Goal: Information Seeking & Learning: Learn about a topic

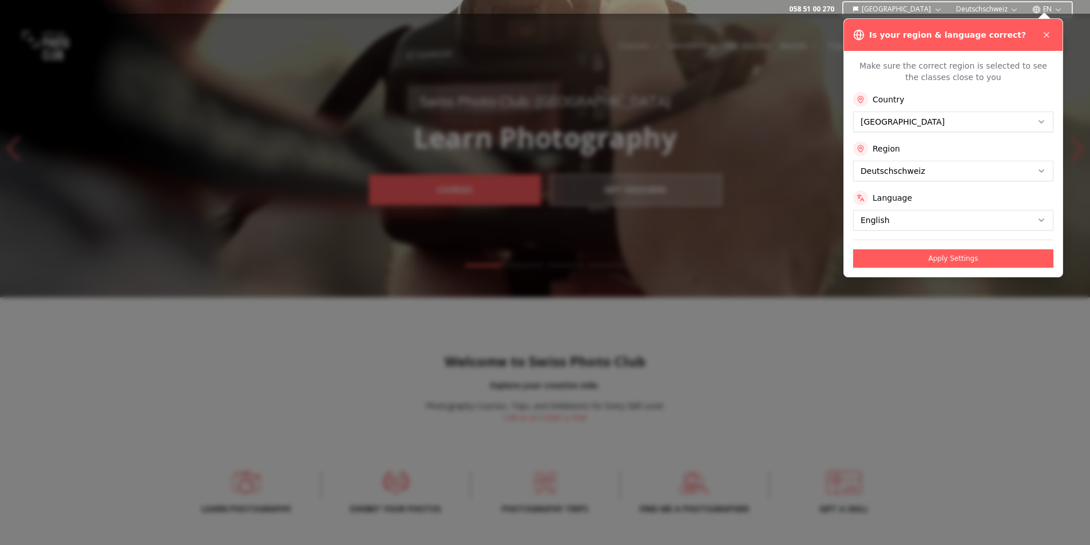
click at [908, 205] on div "Language" at bounding box center [953, 198] width 200 height 15
click at [951, 263] on button "Apply Settings" at bounding box center [953, 259] width 200 height 18
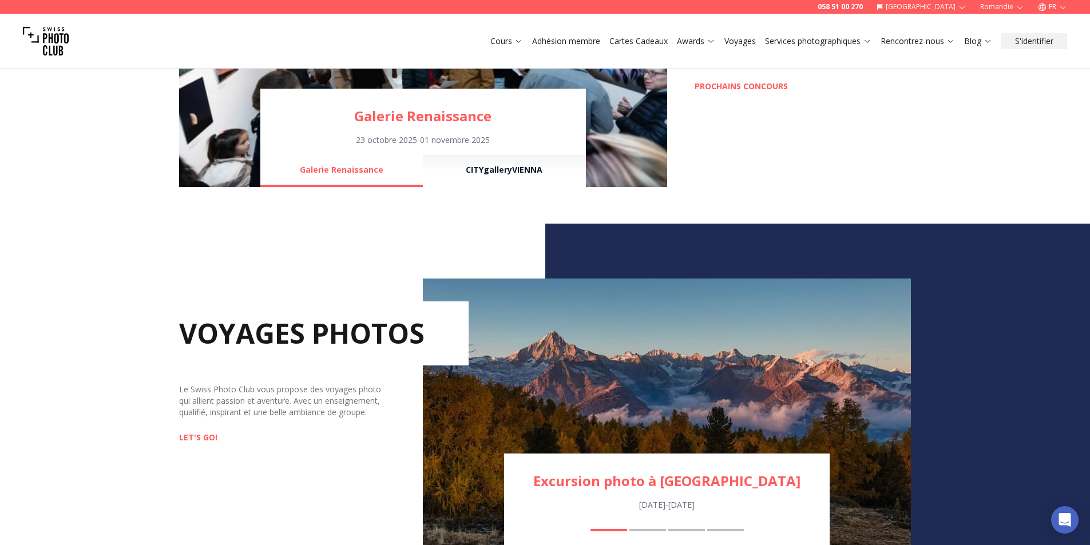
scroll to position [973, 0]
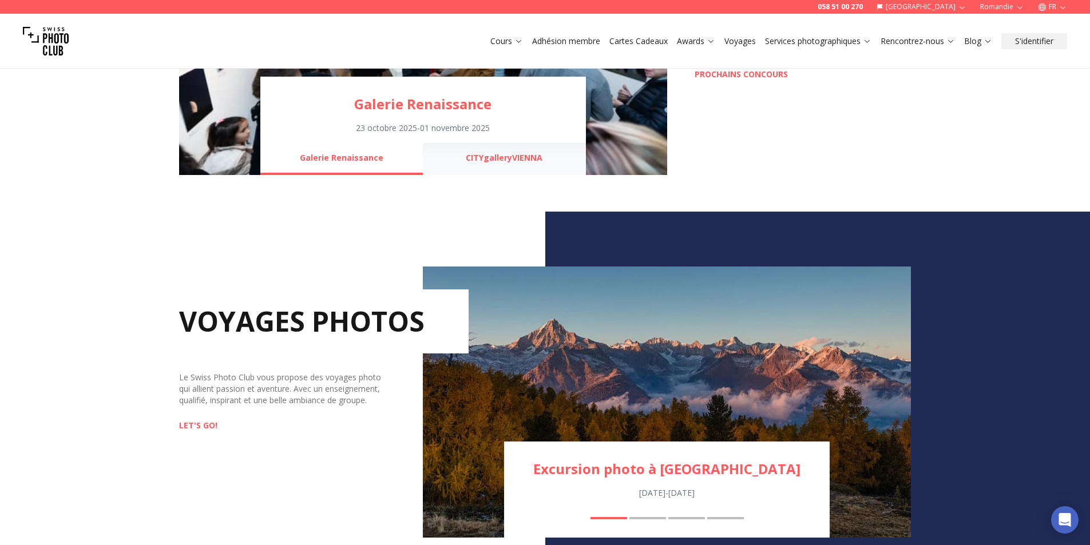
click at [484, 149] on button "CITYgalleryVIENNA" at bounding box center [504, 159] width 163 height 32
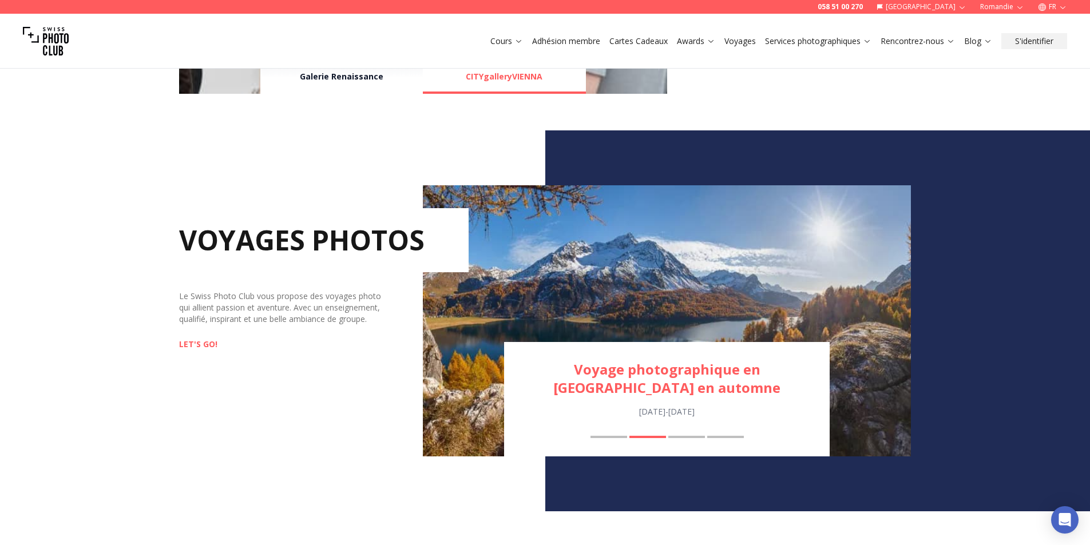
scroll to position [1088, 0]
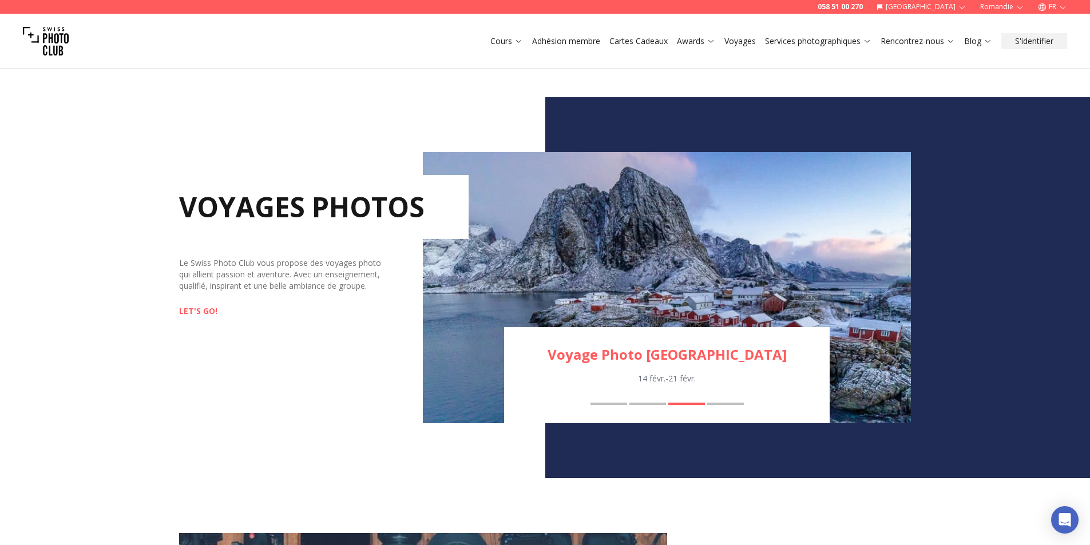
click at [605, 402] on div "Voyage Photo Îles Lofoten [DATE] - [DATE] Excursion photo à Mattertal Voyage ph…" at bounding box center [667, 375] width 326 height 96
click at [607, 405] on button "Excursion photo à [GEOGRAPHIC_DATA]" at bounding box center [609, 404] width 37 height 2
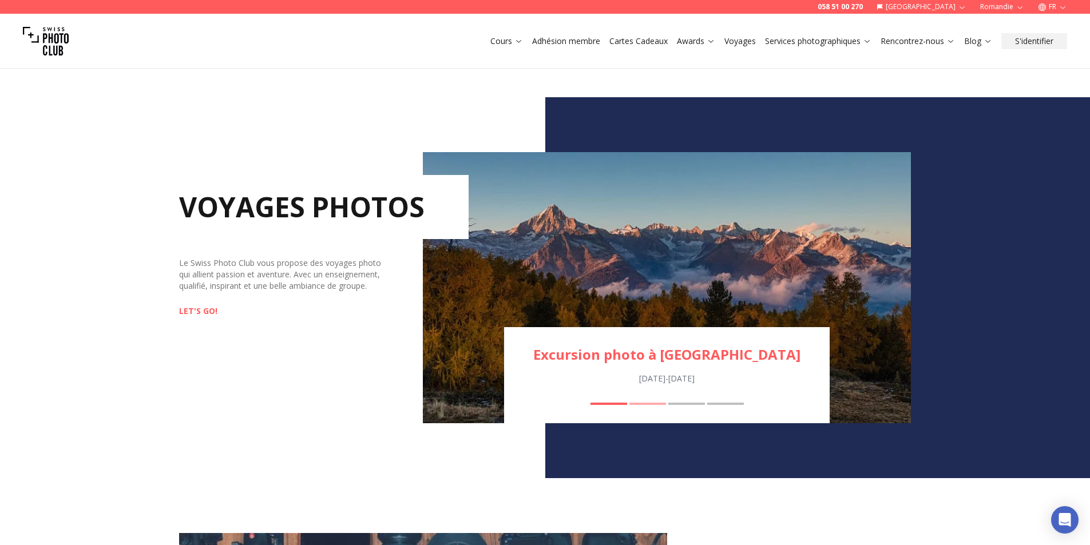
click at [643, 403] on button "Voyage photographique en [GEOGRAPHIC_DATA] en automne" at bounding box center [648, 404] width 37 height 2
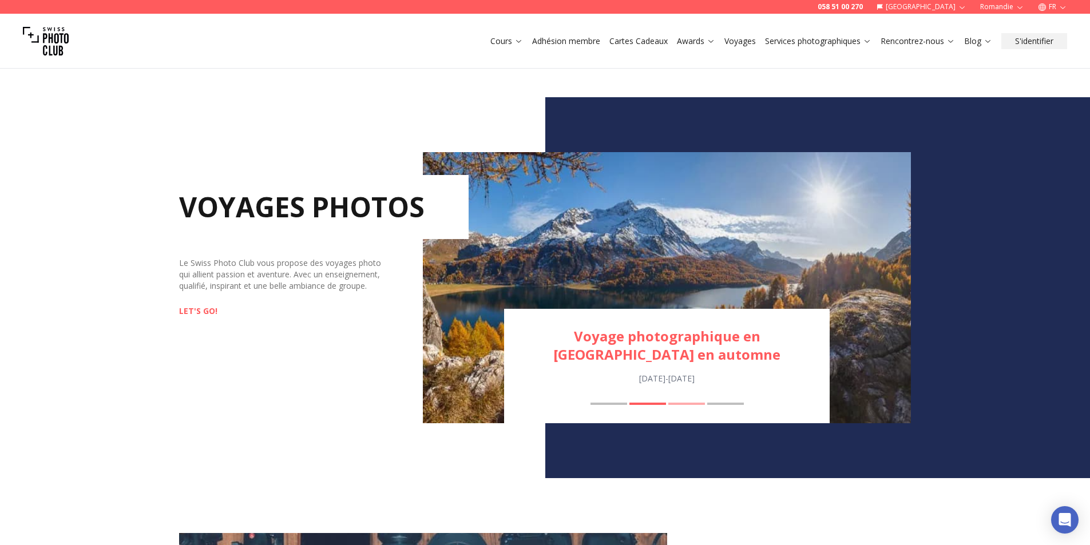
click at [686, 404] on button "Voyage Photo [GEOGRAPHIC_DATA]" at bounding box center [687, 404] width 37 height 2
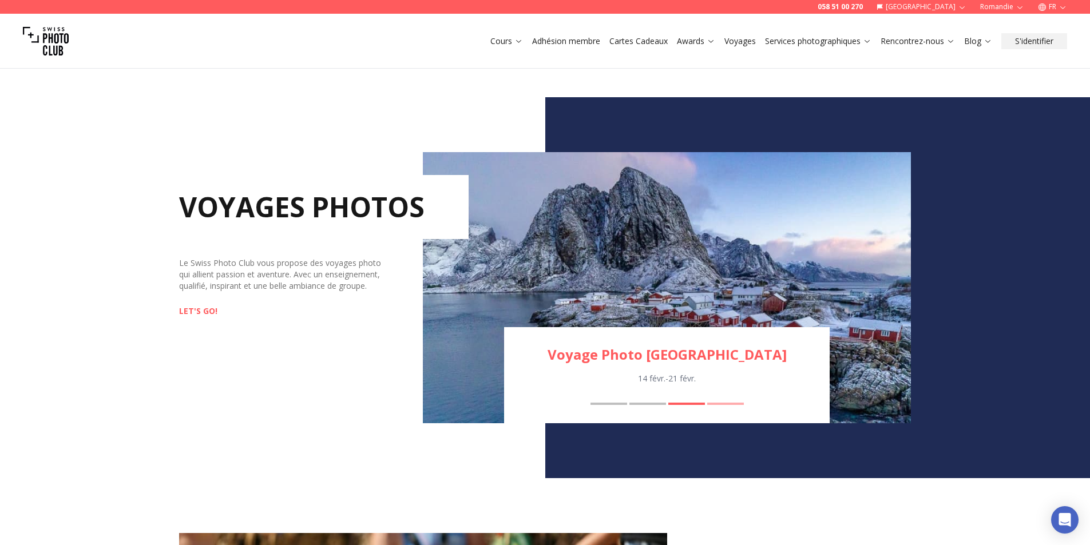
click at [724, 403] on button "Voyage Photo en [GEOGRAPHIC_DATA]" at bounding box center [725, 404] width 37 height 2
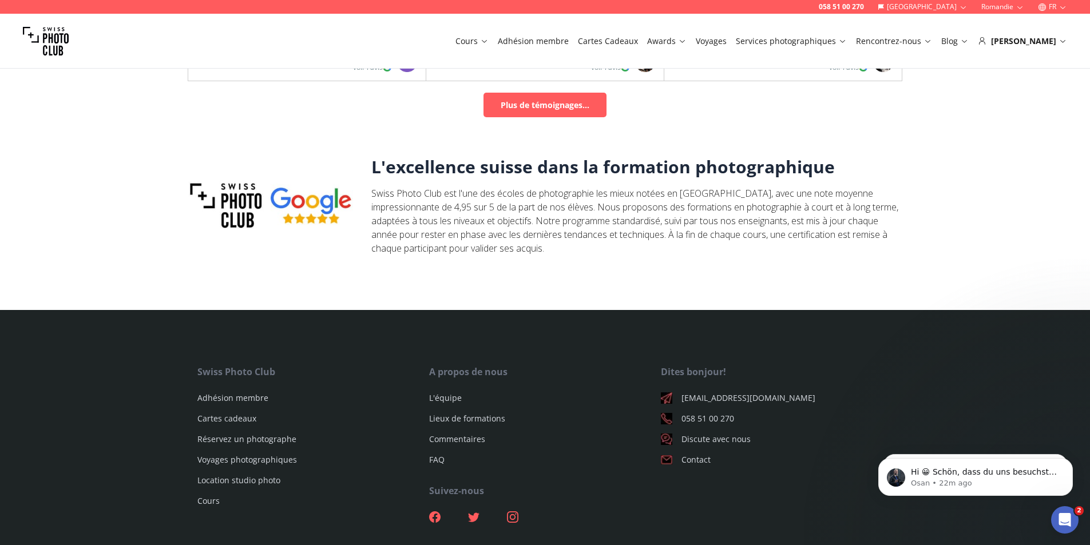
scroll to position [3783, 0]
